Goal: Communication & Community: Participate in discussion

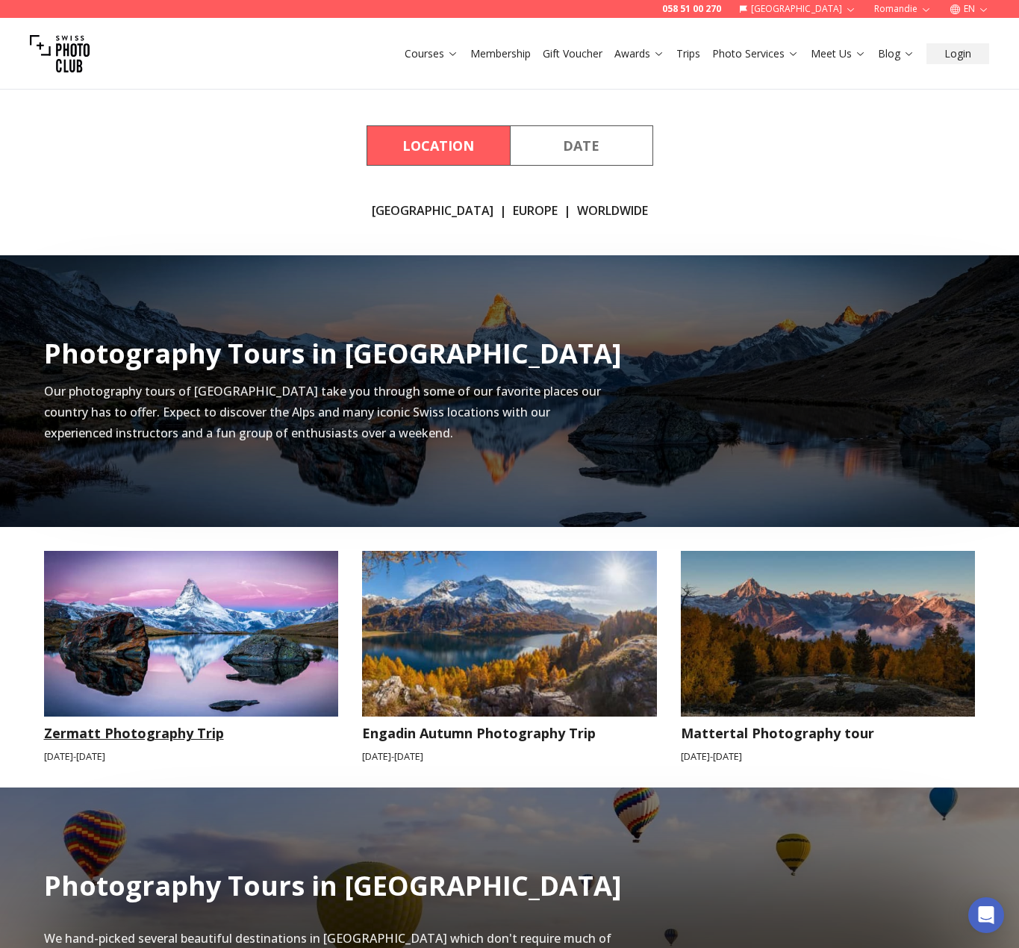
scroll to position [225, 0]
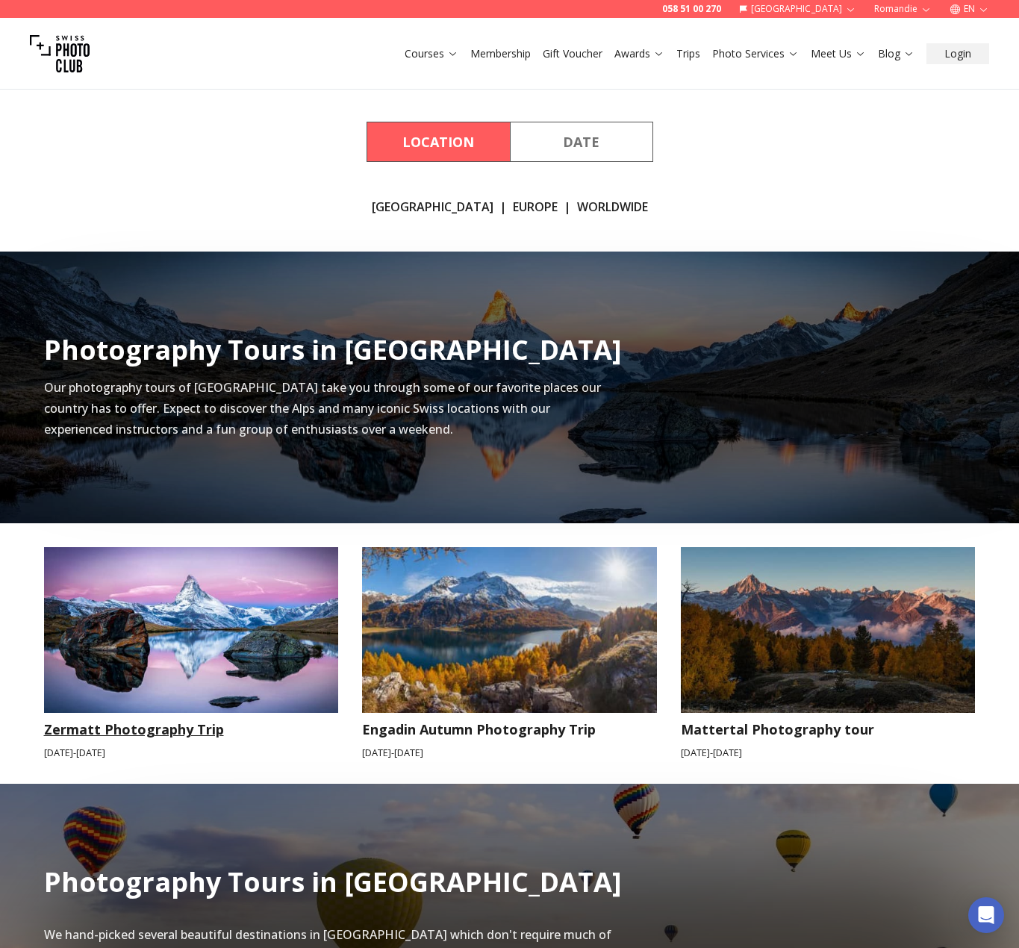
click at [169, 684] on img at bounding box center [191, 630] width 295 height 166
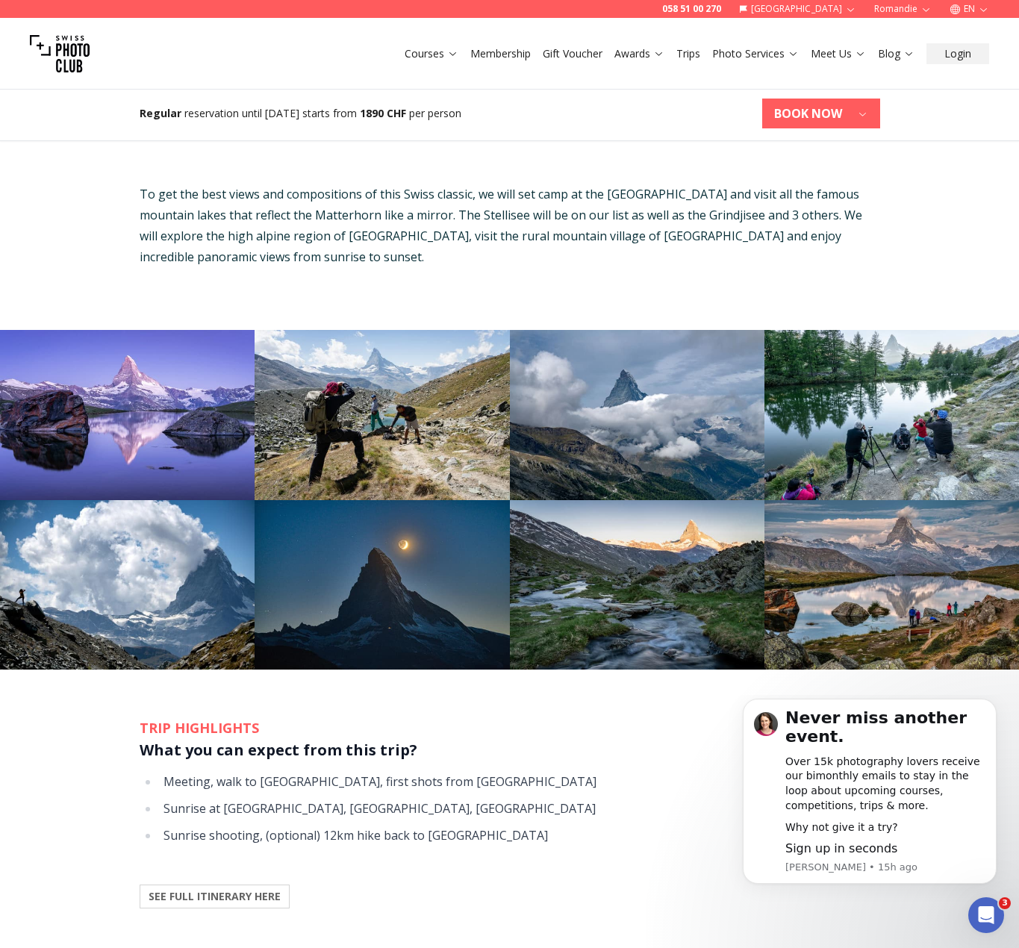
scroll to position [920, 0]
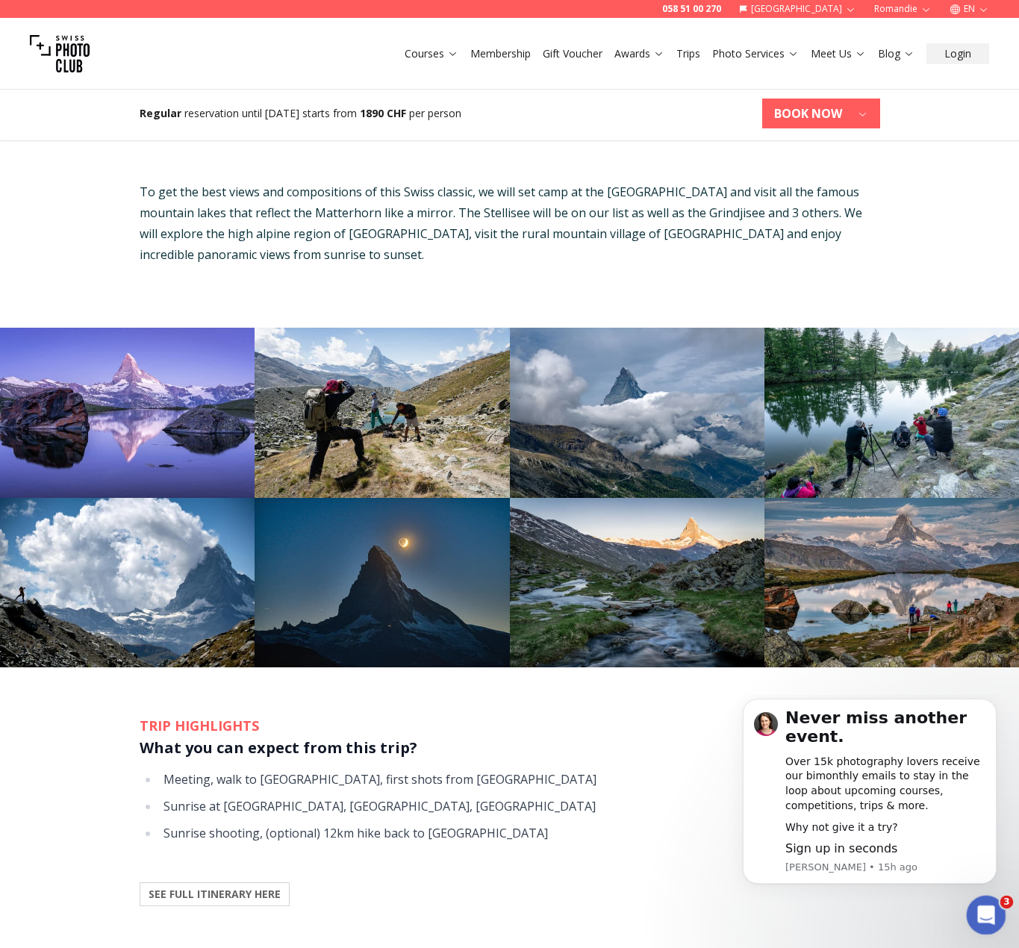
click at [995, 913] on div "Open Intercom Messenger" at bounding box center [983, 912] width 49 height 49
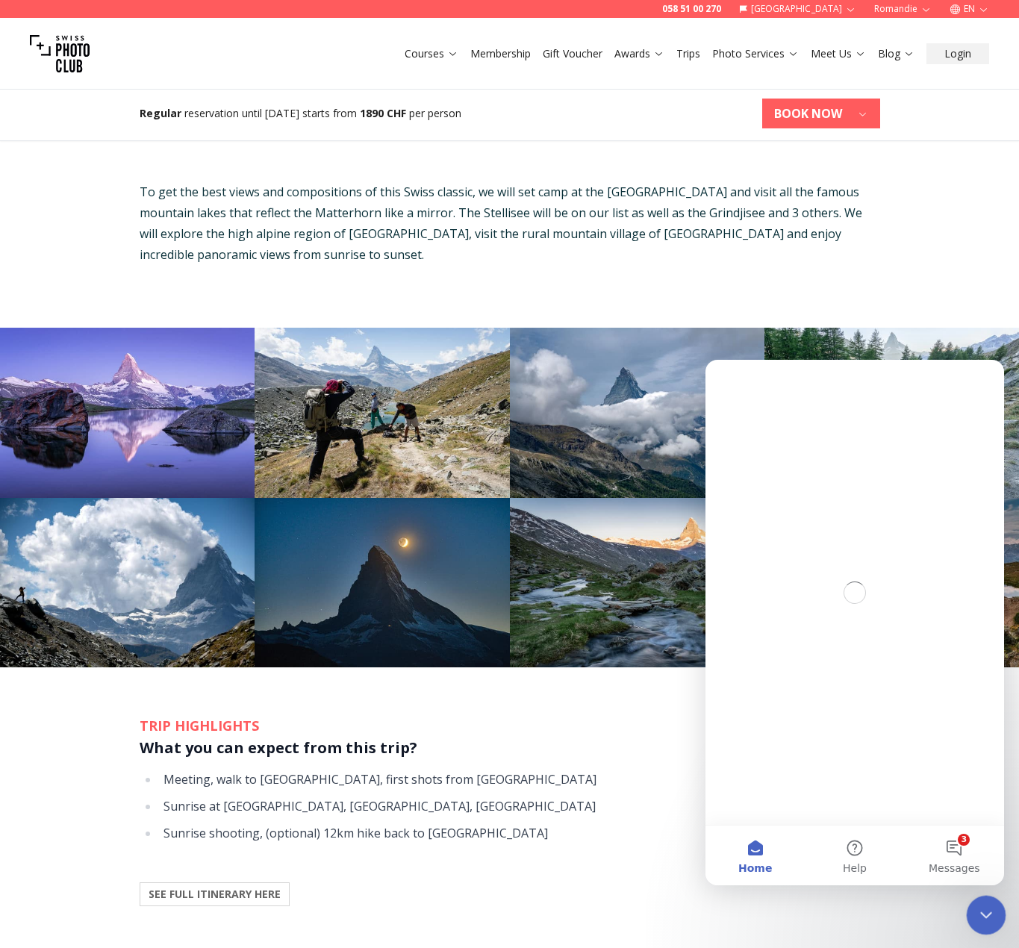
scroll to position [0, 0]
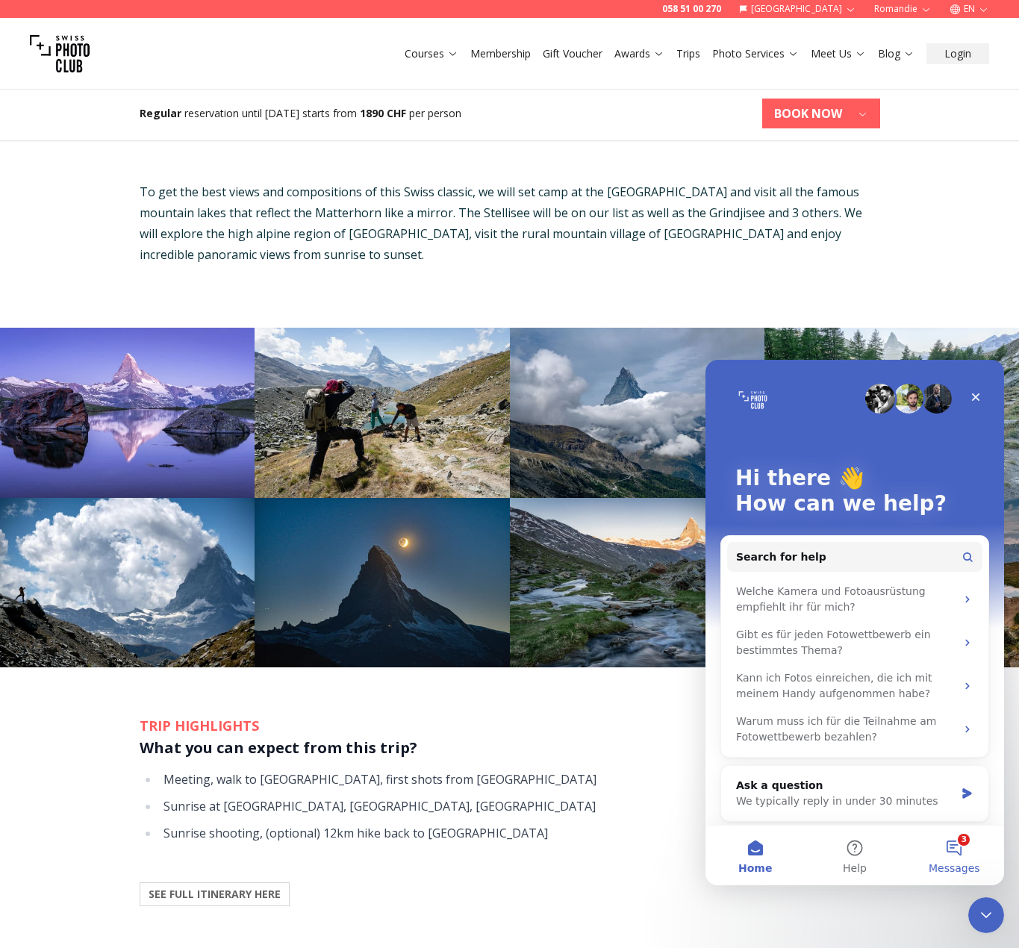
click at [958, 854] on button "3 Messages" at bounding box center [953, 855] width 99 height 60
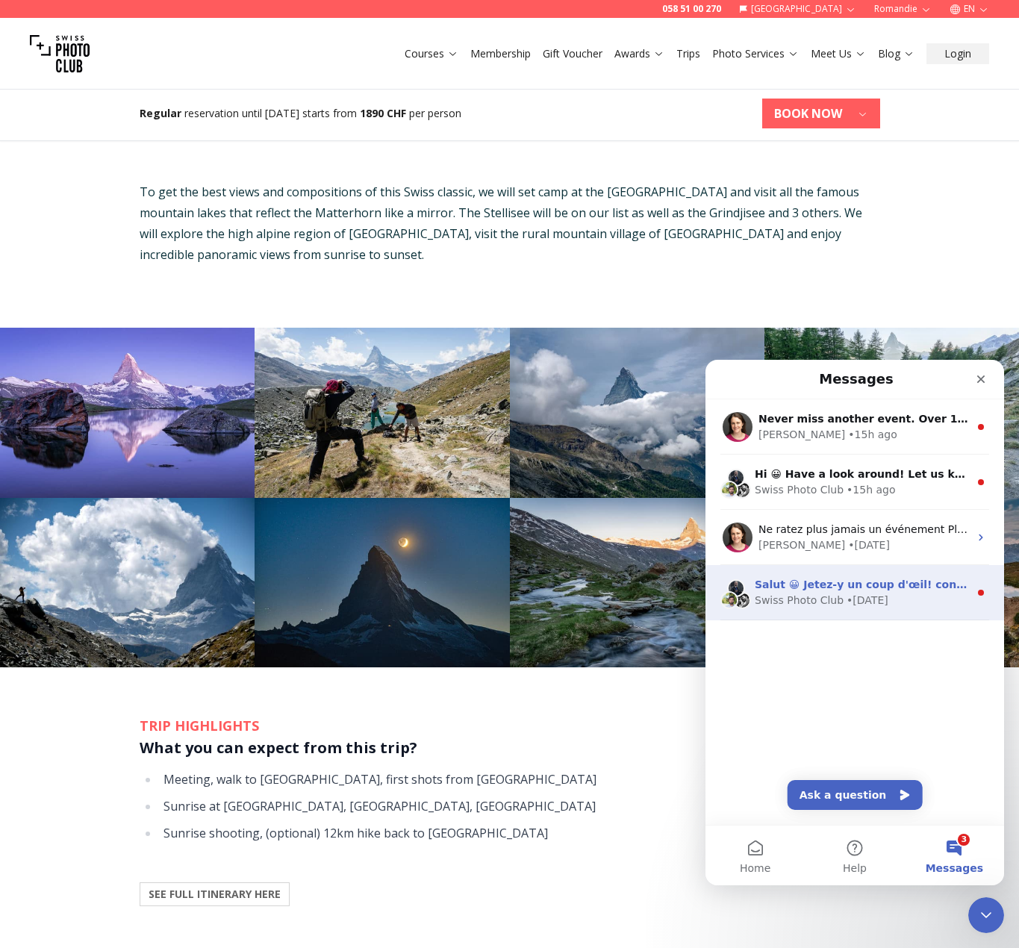
click at [811, 593] on div "Swiss Photo Club" at bounding box center [798, 600] width 89 height 16
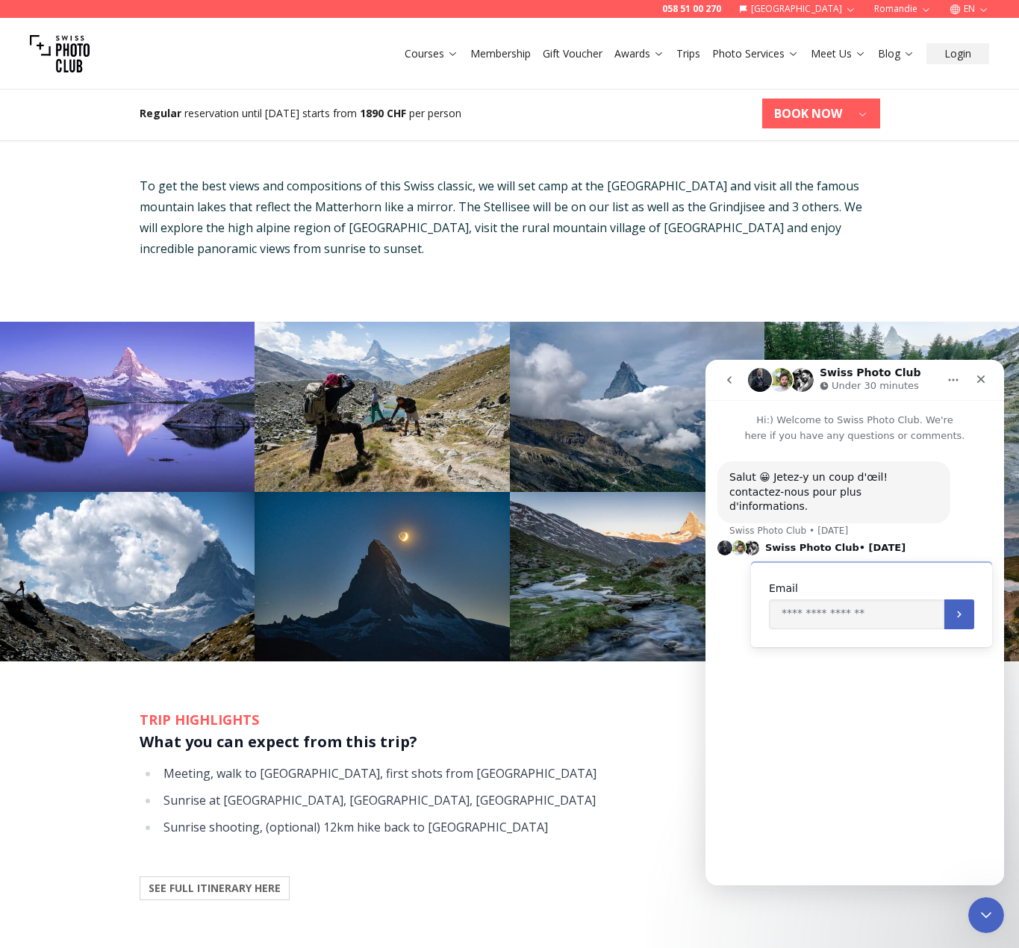
scroll to position [910, 0]
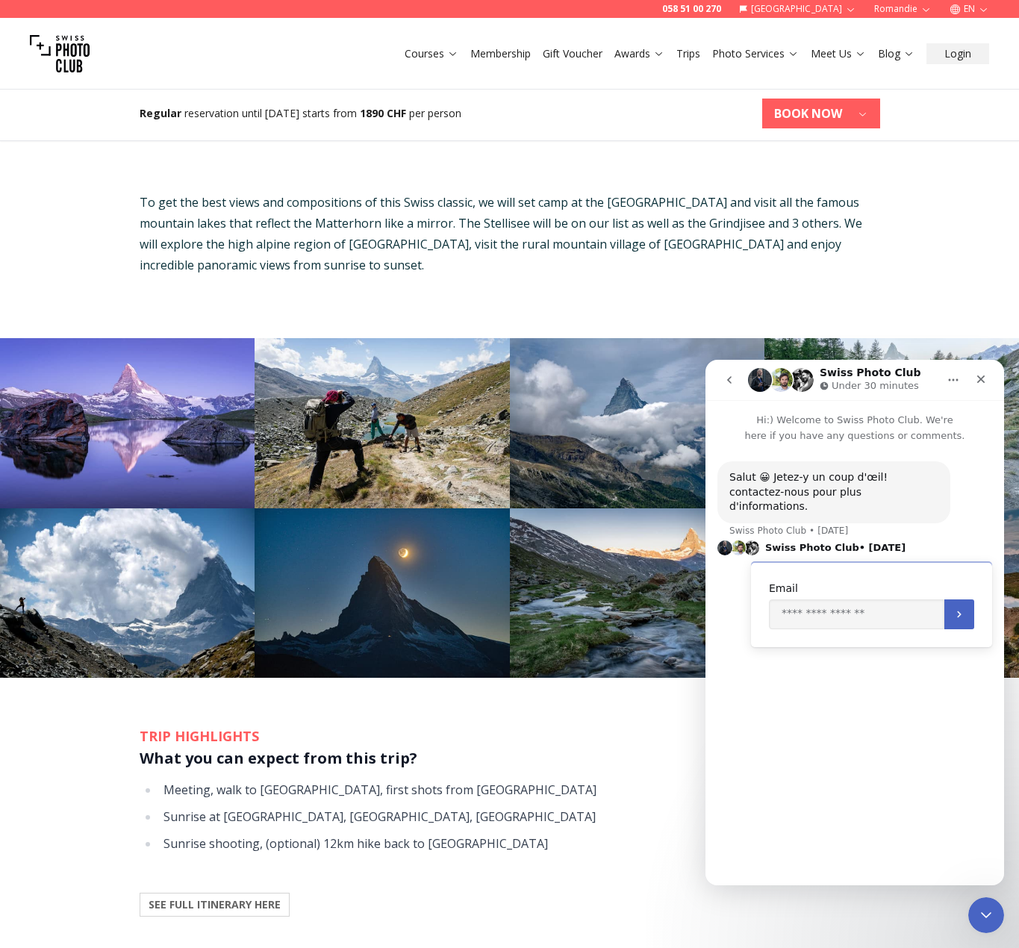
click at [731, 380] on icon "go back" at bounding box center [729, 380] width 12 height 12
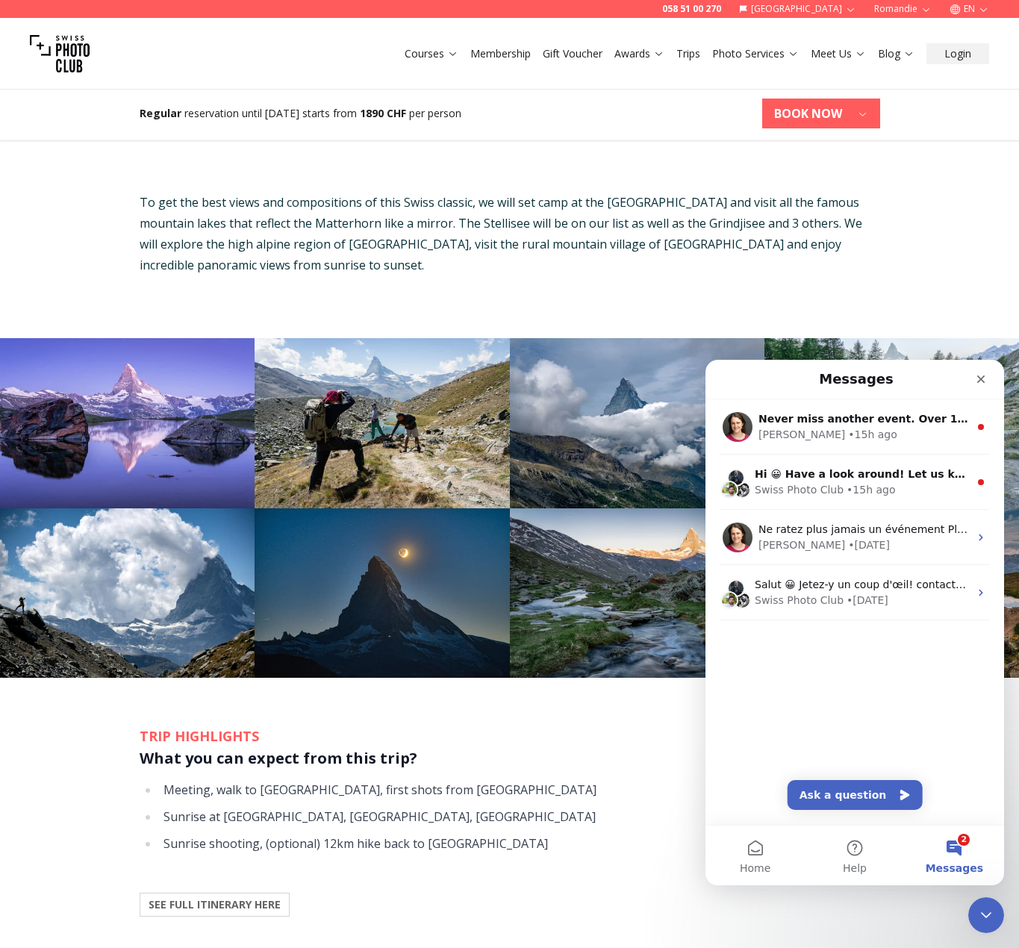
scroll to position [907, 0]
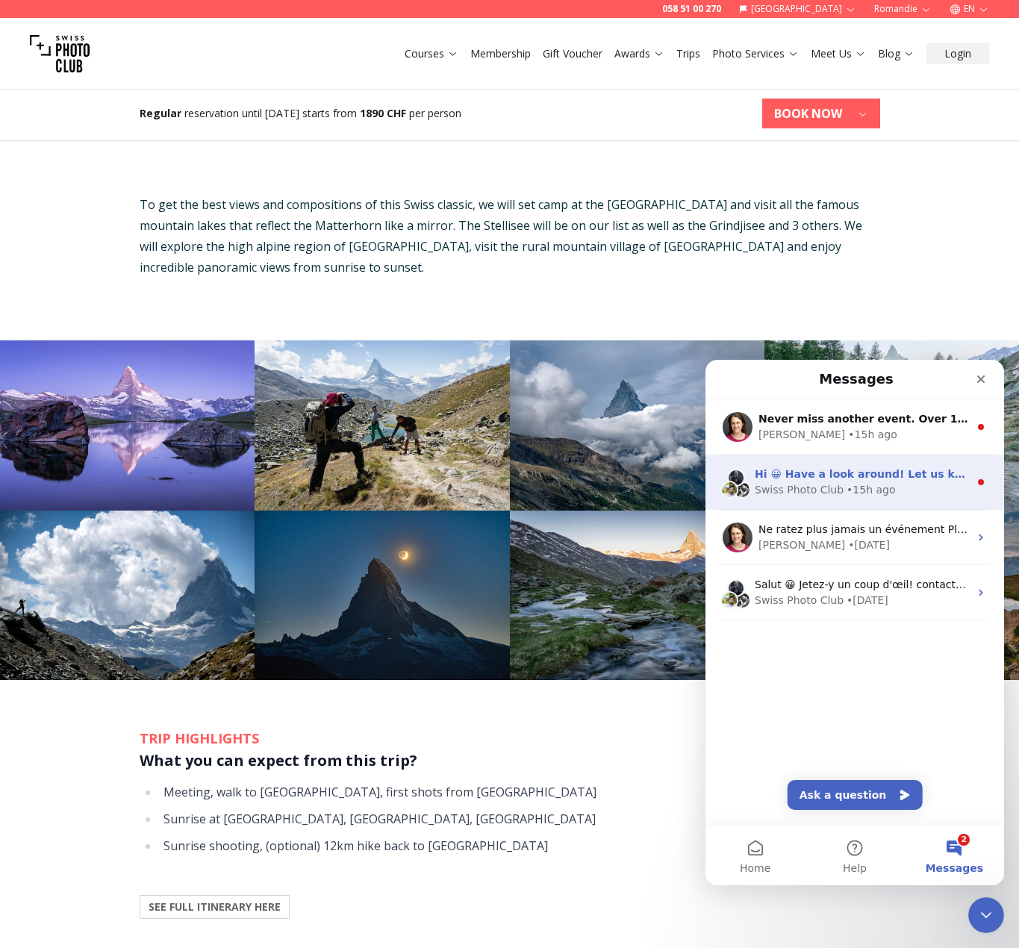
click at [800, 492] on div "Swiss Photo Club" at bounding box center [798, 490] width 89 height 16
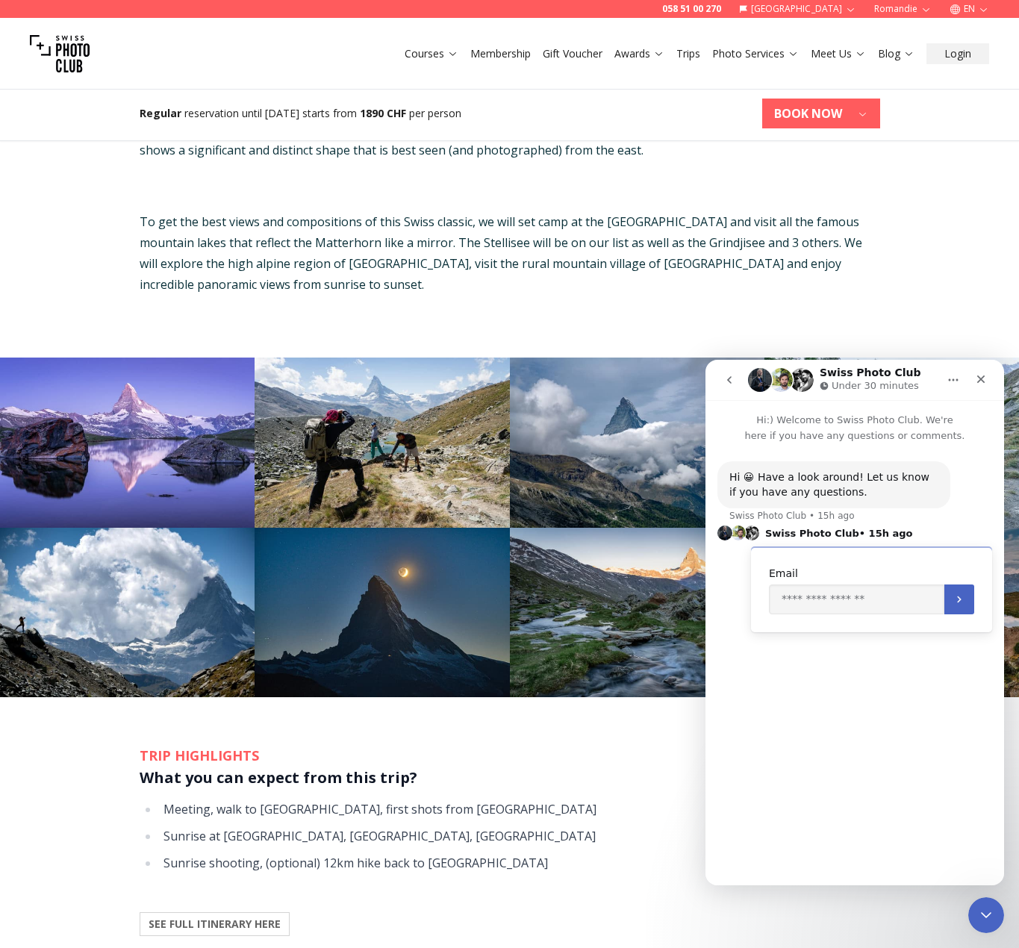
click at [801, 616] on div "Email" at bounding box center [871, 589] width 241 height 86
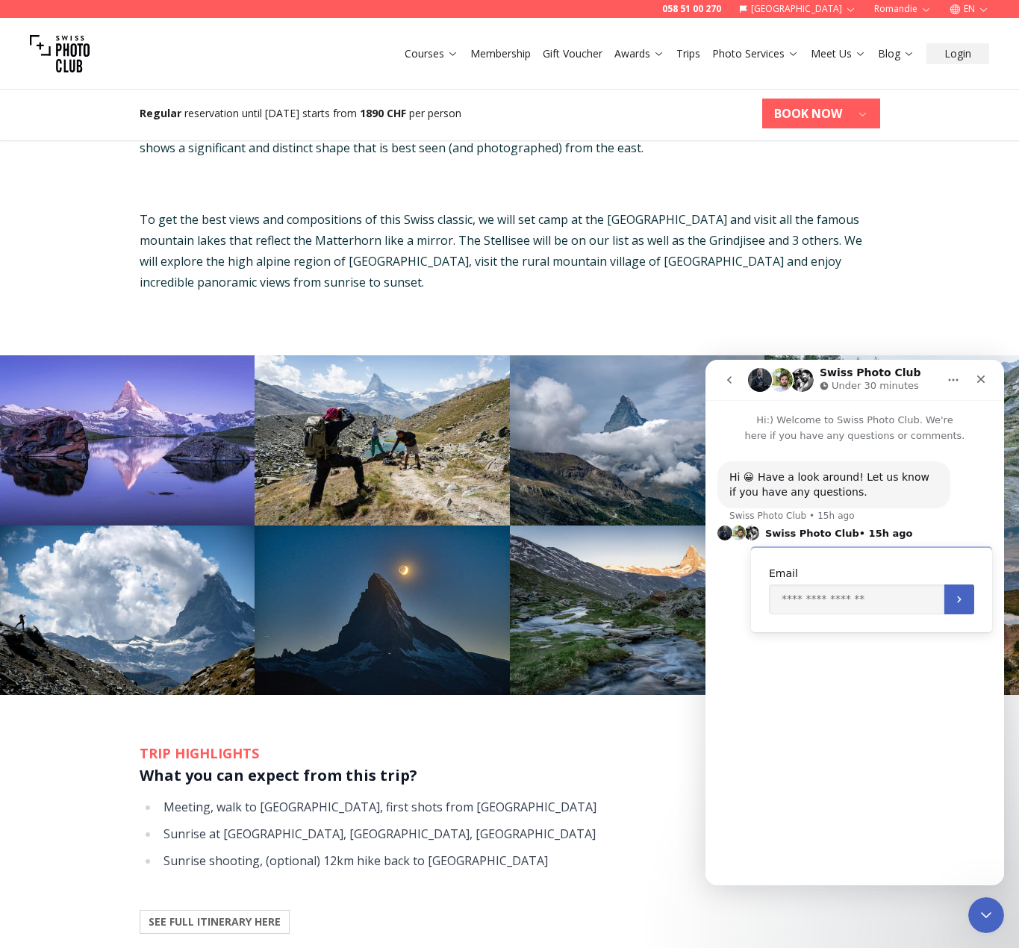
drag, startPoint x: 797, startPoint y: 672, endPoint x: 810, endPoint y: 675, distance: 12.9
click at [797, 673] on div "Hi 😀 Have a look around! Let us know if you have any questions. Swiss Photo Clu…" at bounding box center [854, 657] width 298 height 429
click at [969, 375] on div "Close" at bounding box center [980, 379] width 27 height 27
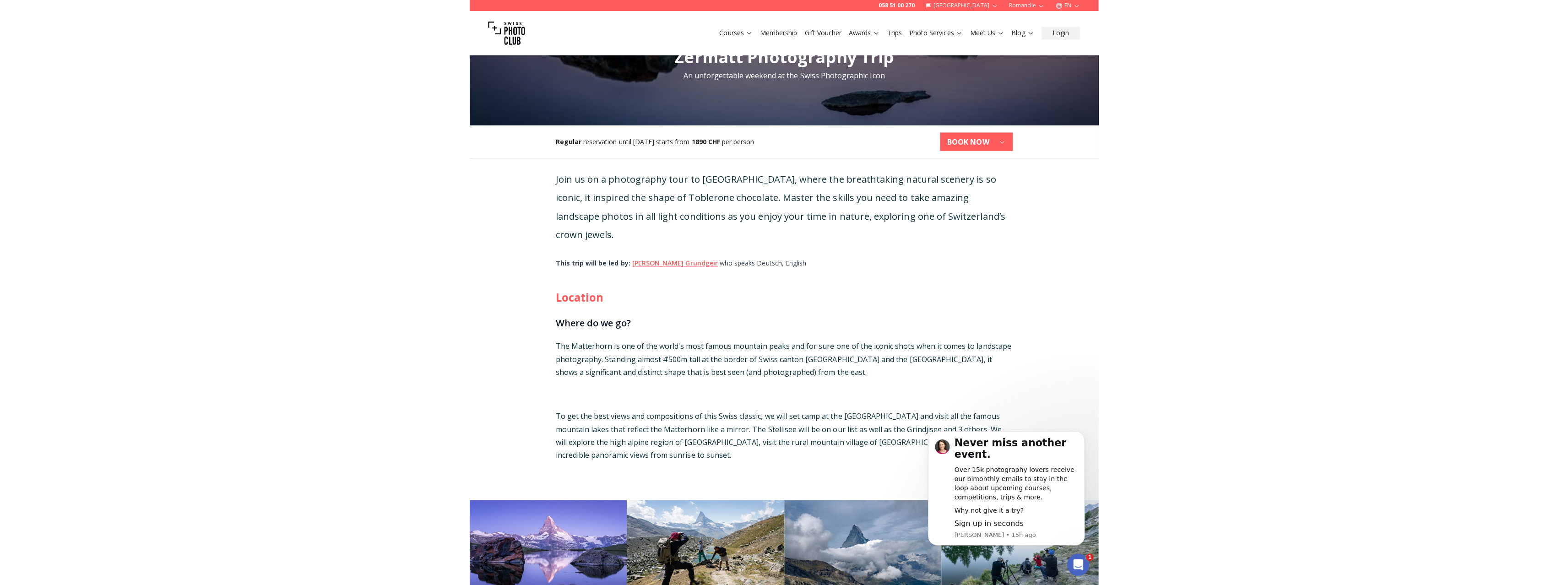
scroll to position [0, 0]
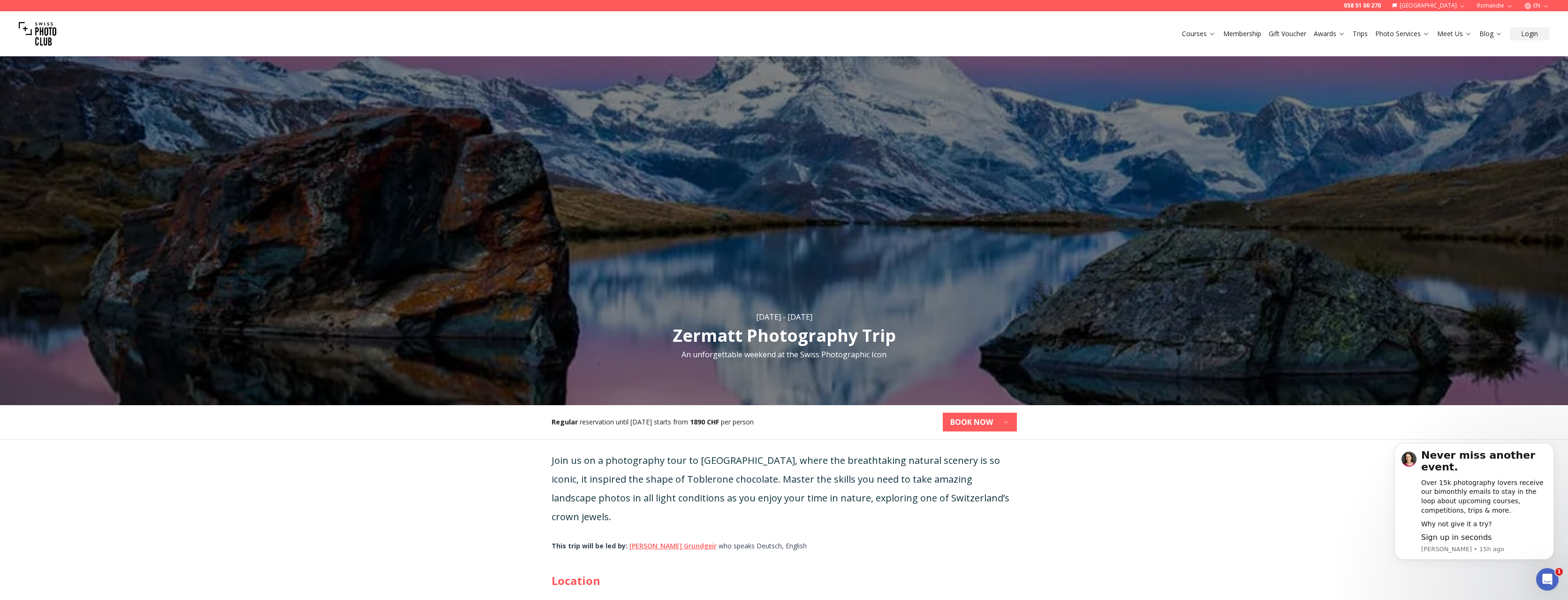
click at [574, 14] on div "Courses Membership Gift Voucher Awards Trips Photo Services Meet Us Blog Login" at bounding box center [784, 34] width 1568 height 45
